Goal: Information Seeking & Learning: Learn about a topic

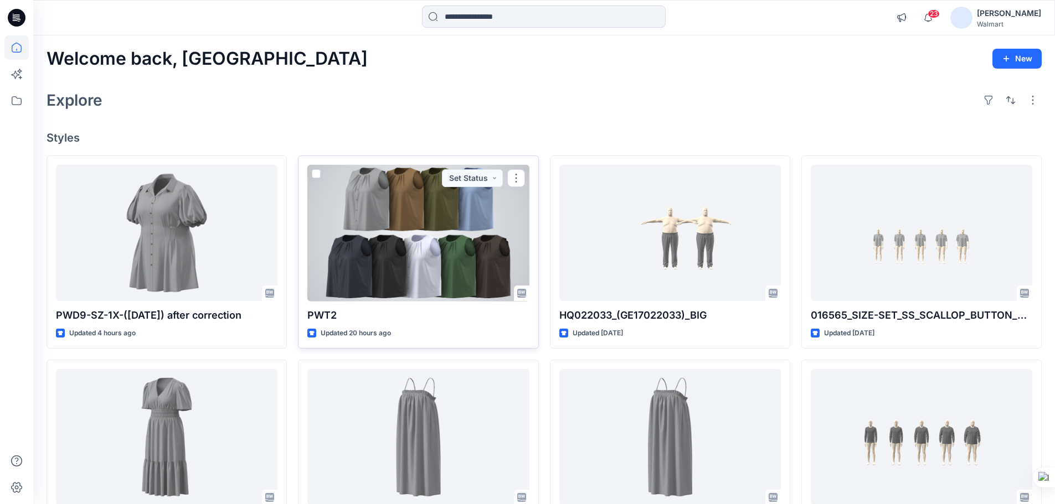
click at [418, 212] on div at bounding box center [417, 233] width 221 height 137
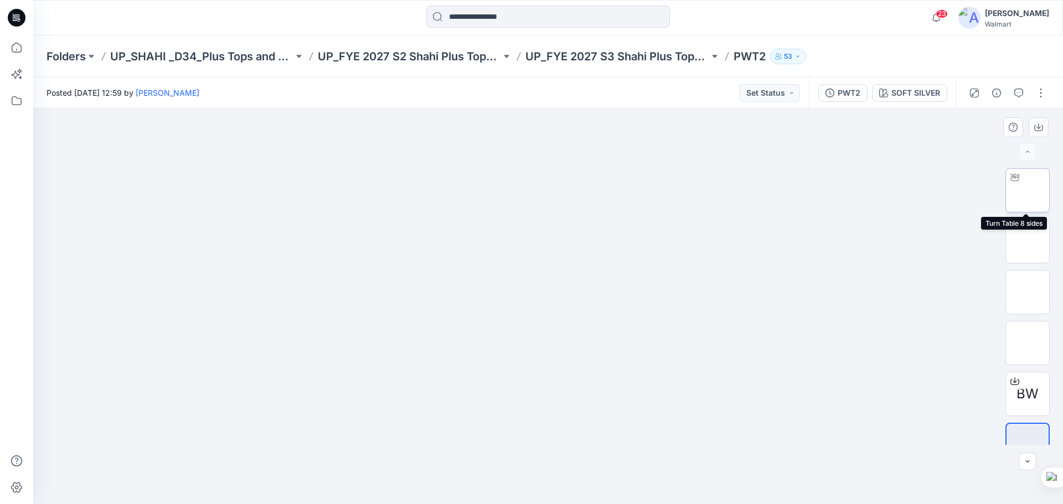
click at [1028, 190] on img at bounding box center [1028, 190] width 0 height 0
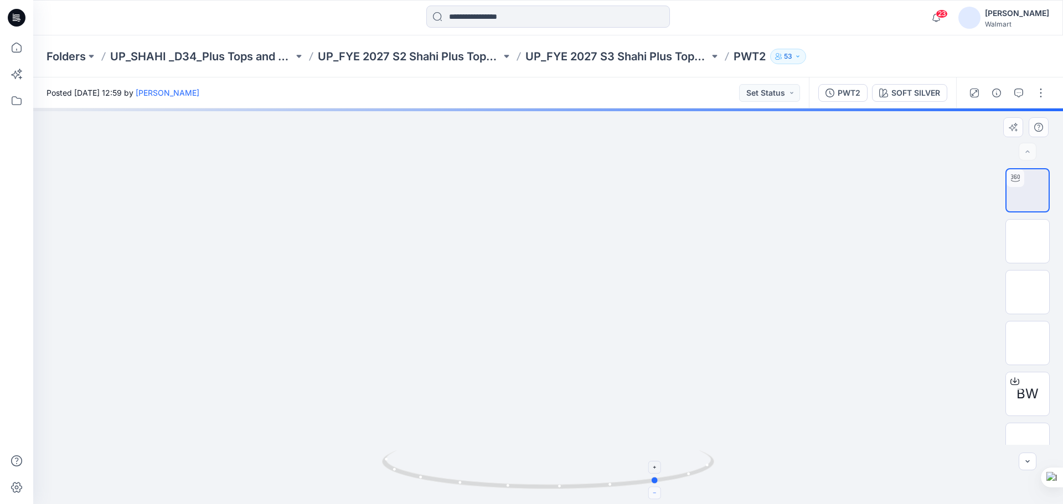
drag, startPoint x: 548, startPoint y: 489, endPoint x: 658, endPoint y: 489, distance: 110.7
click at [658, 489] on icon at bounding box center [549, 472] width 335 height 42
drag, startPoint x: 657, startPoint y: 486, endPoint x: 574, endPoint y: 493, distance: 83.4
click at [574, 492] on icon at bounding box center [549, 472] width 335 height 42
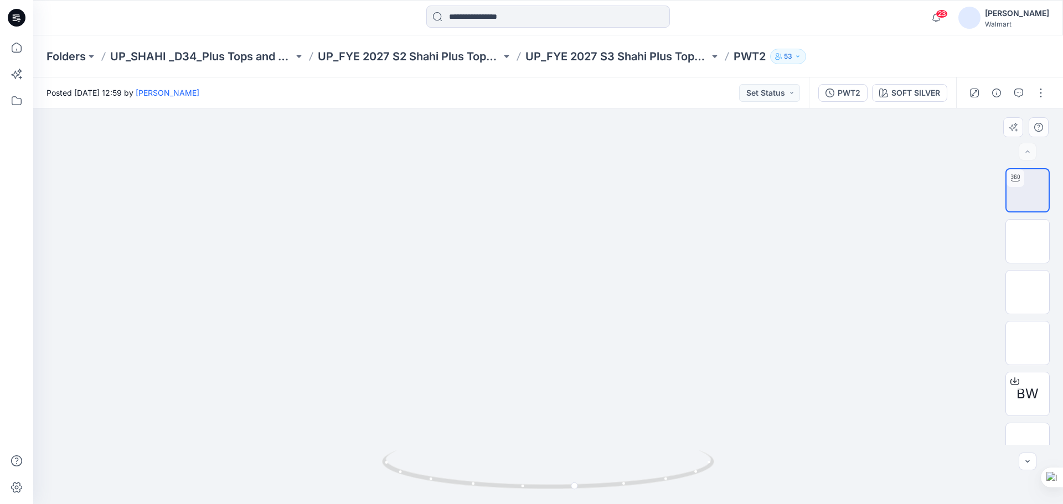
drag, startPoint x: 604, startPoint y: 272, endPoint x: 648, endPoint y: 388, distance: 123.7
drag, startPoint x: 691, startPoint y: 362, endPoint x: 666, endPoint y: 297, distance: 69.6
drag, startPoint x: 618, startPoint y: 488, endPoint x: 578, endPoint y: 488, distance: 39.9
click at [576, 488] on icon at bounding box center [549, 472] width 335 height 42
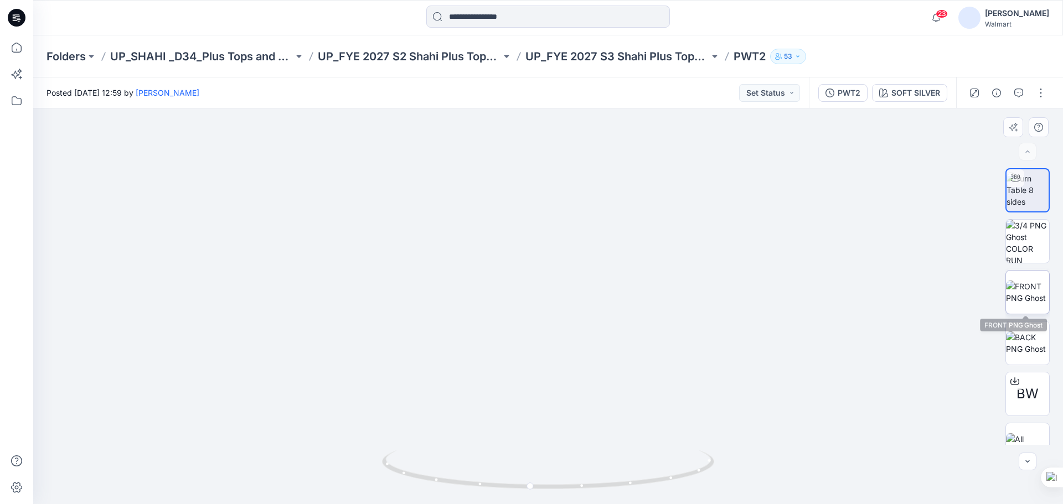
drag, startPoint x: 1019, startPoint y: 290, endPoint x: 1027, endPoint y: 290, distance: 7.2
click at [1020, 290] on img at bounding box center [1027, 292] width 43 height 23
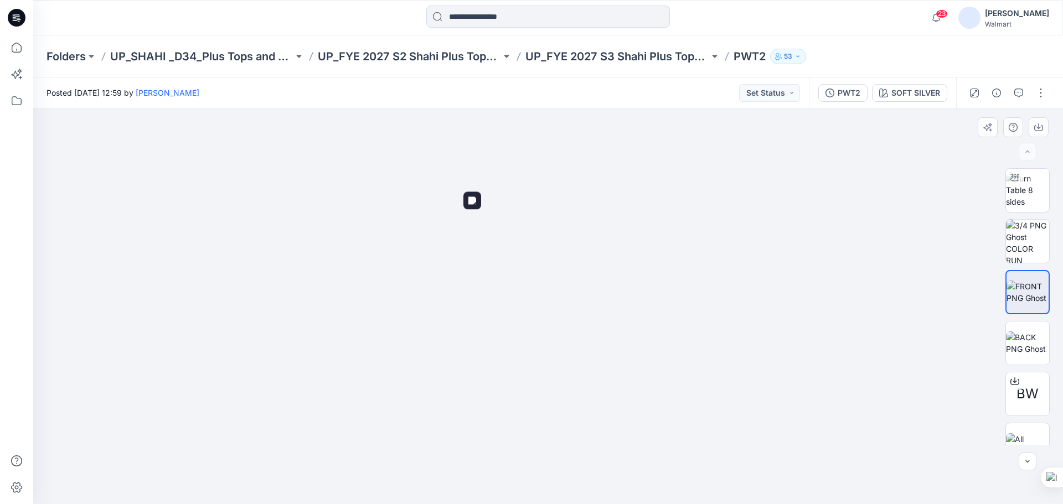
click at [578, 183] on img at bounding box center [548, 183] width 187 height 0
